Goal: Task Accomplishment & Management: Manage account settings

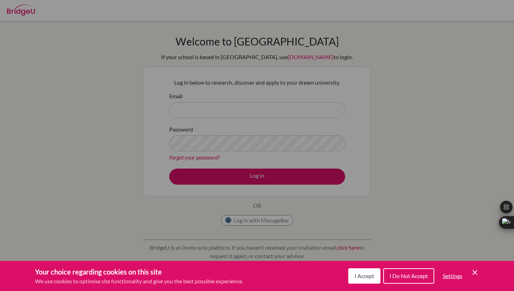
click at [259, 219] on div "Cookie Preferences" at bounding box center [257, 145] width 514 height 291
click at [361, 275] on span "I Accept" at bounding box center [365, 276] width 20 height 7
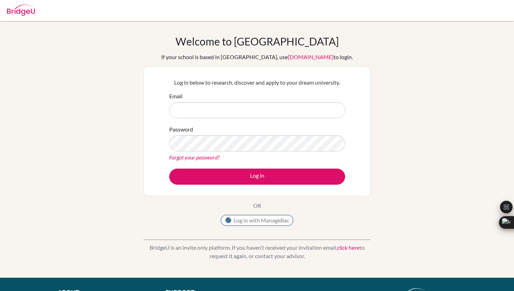
click at [251, 216] on button "Log in with ManageBac" at bounding box center [257, 220] width 72 height 10
click at [219, 98] on div "Email" at bounding box center [257, 105] width 176 height 26
click at [219, 107] on input "Email" at bounding box center [257, 110] width 176 height 16
click at [248, 221] on button "Log in with ManageBac" at bounding box center [257, 220] width 72 height 10
click at [249, 222] on button "Log in with ManageBac" at bounding box center [257, 220] width 72 height 10
